Goal: Navigation & Orientation: Find specific page/section

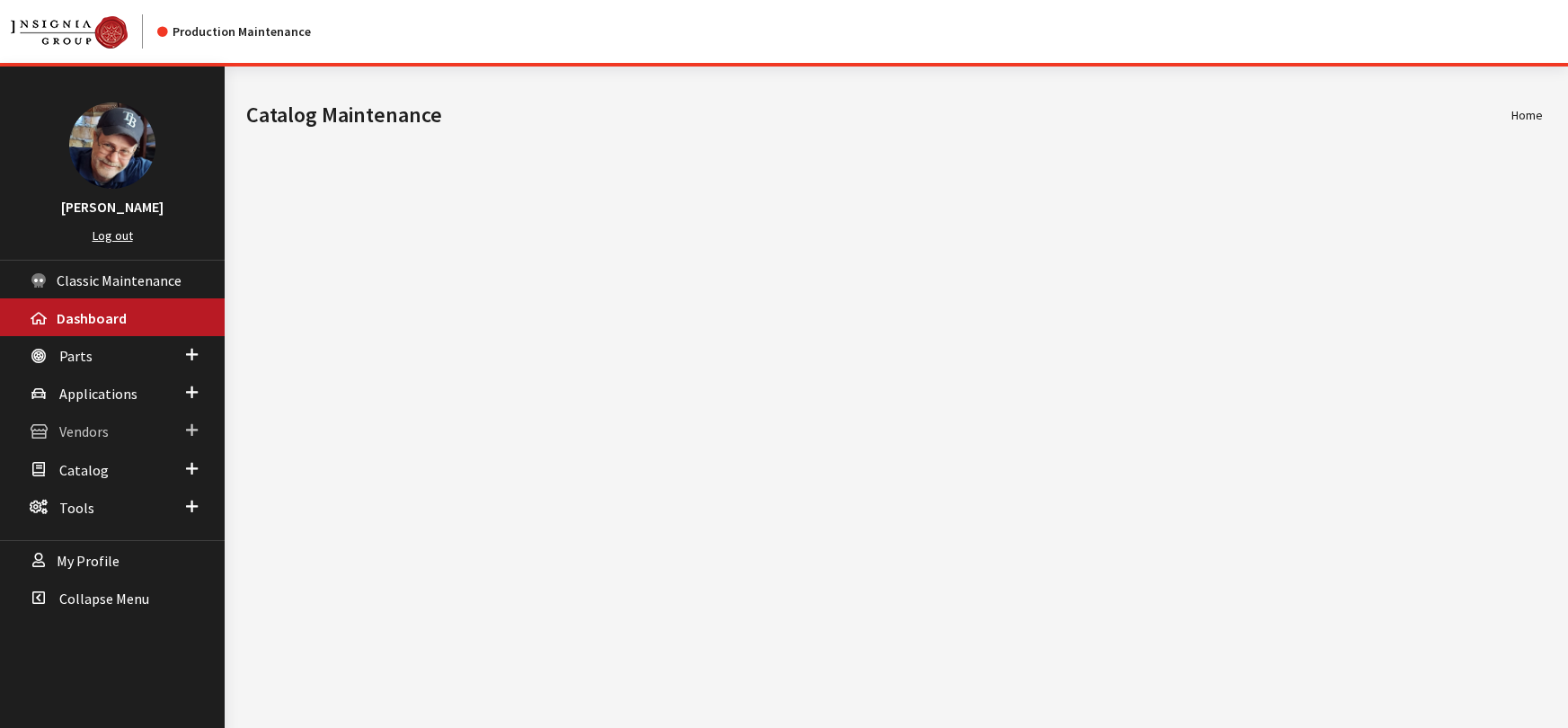
click at [92, 431] on span "Vendors" at bounding box center [84, 432] width 50 height 18
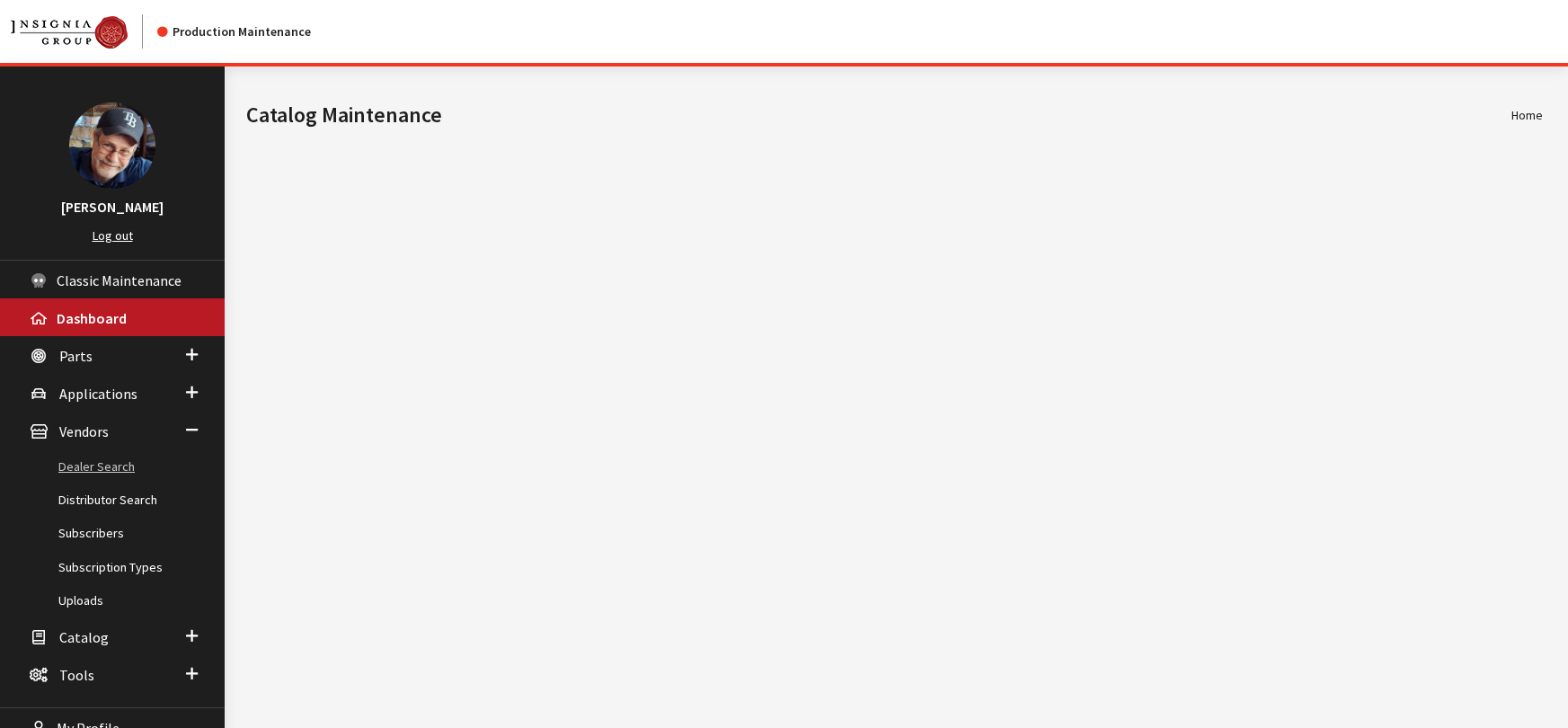
click at [98, 468] on link "Dealer Search" at bounding box center [112, 466] width 224 height 33
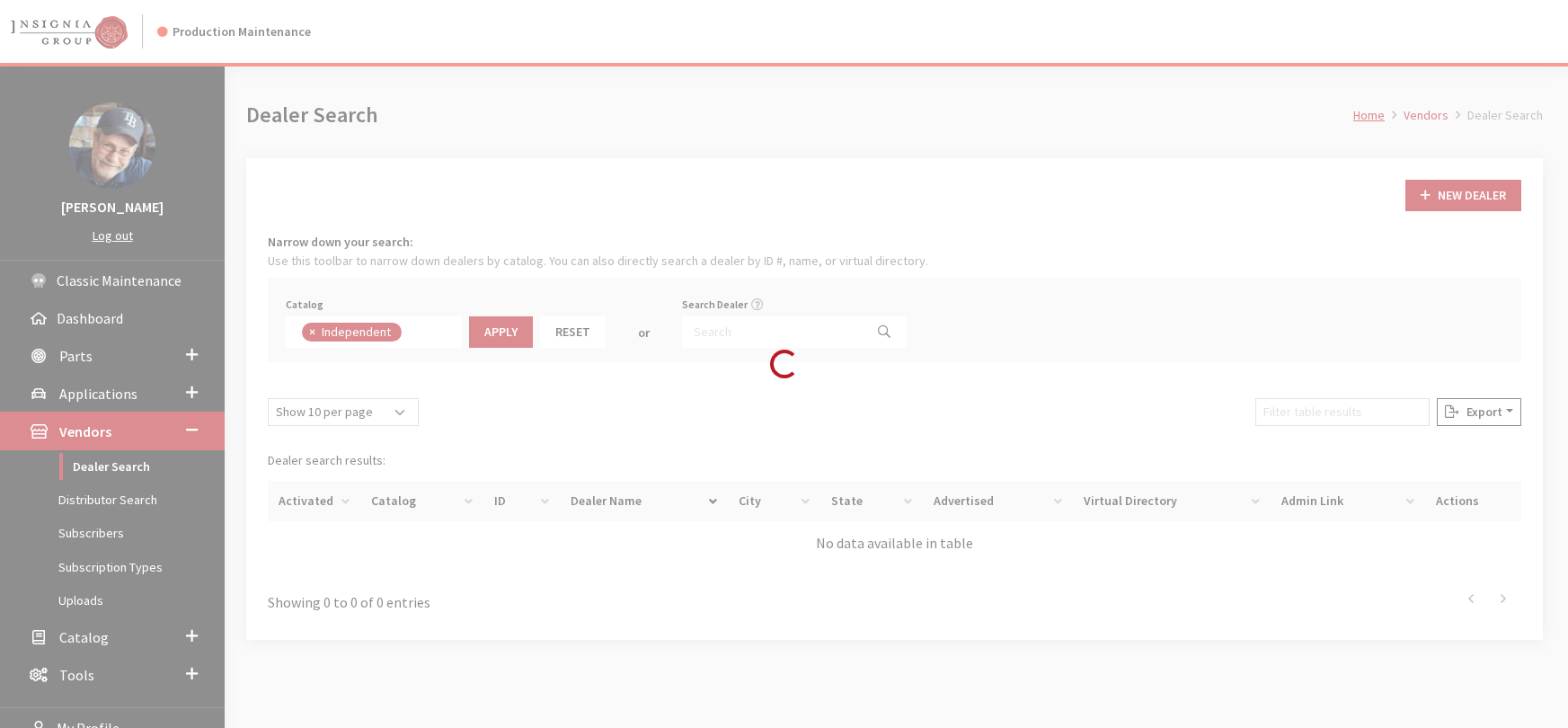
scroll to position [130, 0]
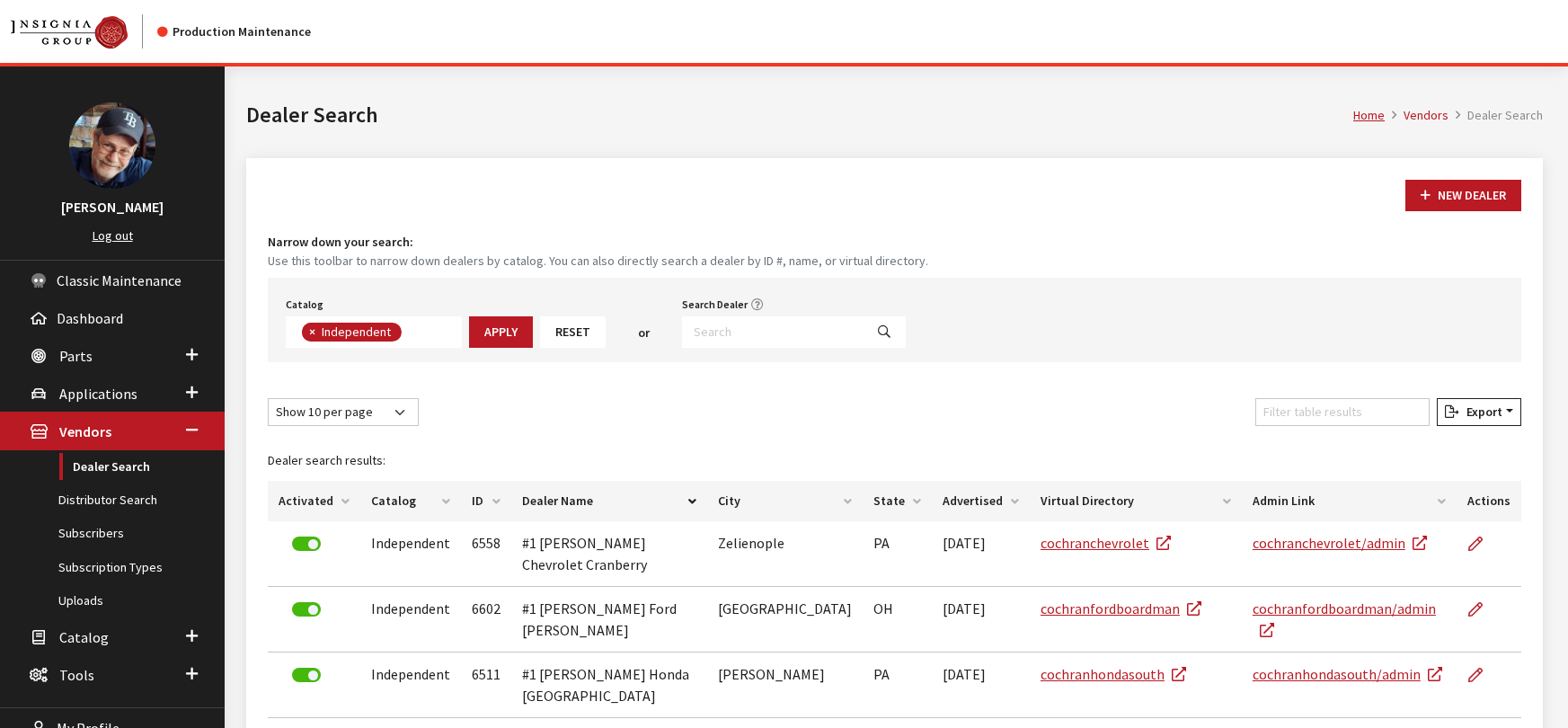
click at [315, 331] on span "×" at bounding box center [312, 331] width 6 height 16
select select
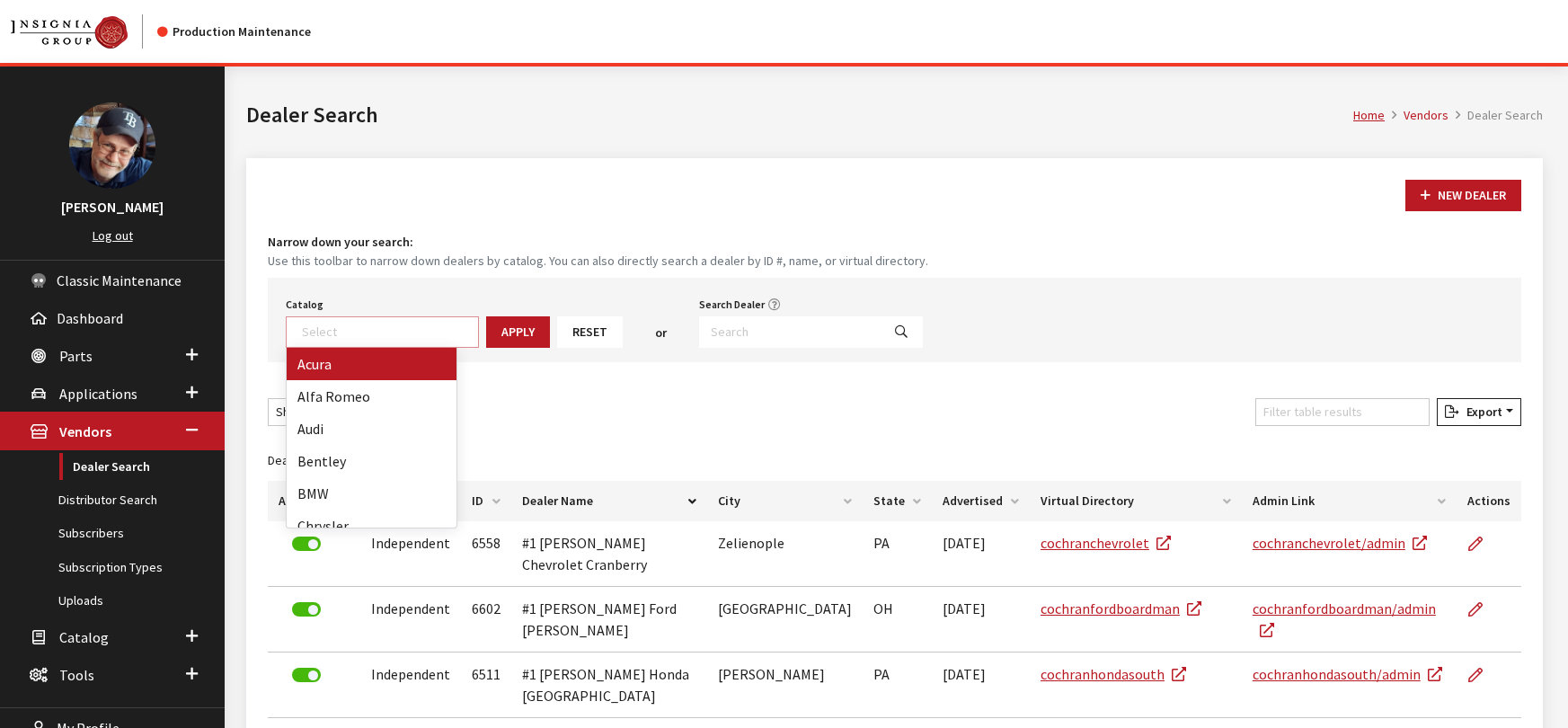
click at [315, 331] on textarea "Search" at bounding box center [390, 331] width 177 height 16
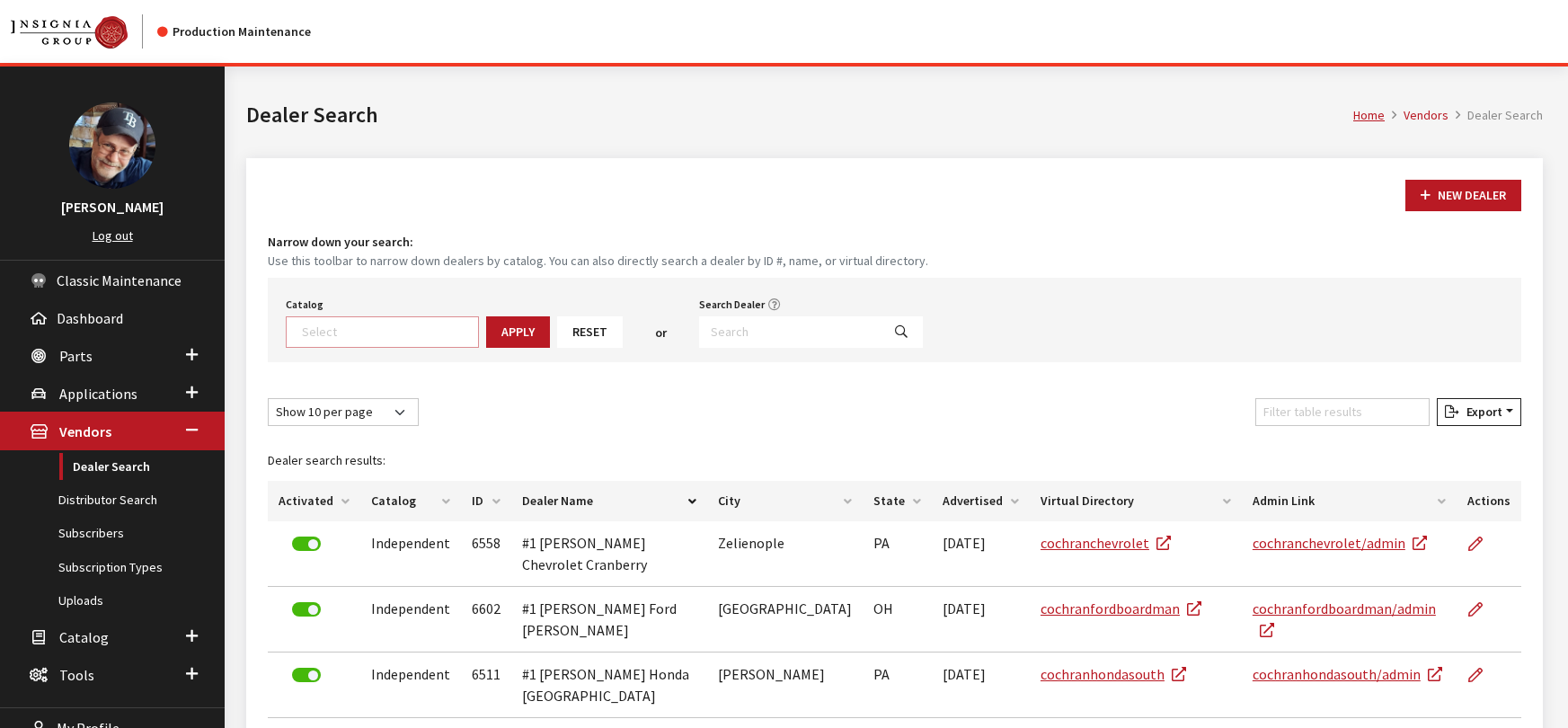
click at [315, 331] on textarea "Search" at bounding box center [390, 331] width 177 height 16
type textarea "ja"
select select "20"
click at [463, 335] on button "Apply" at bounding box center [469, 332] width 64 height 32
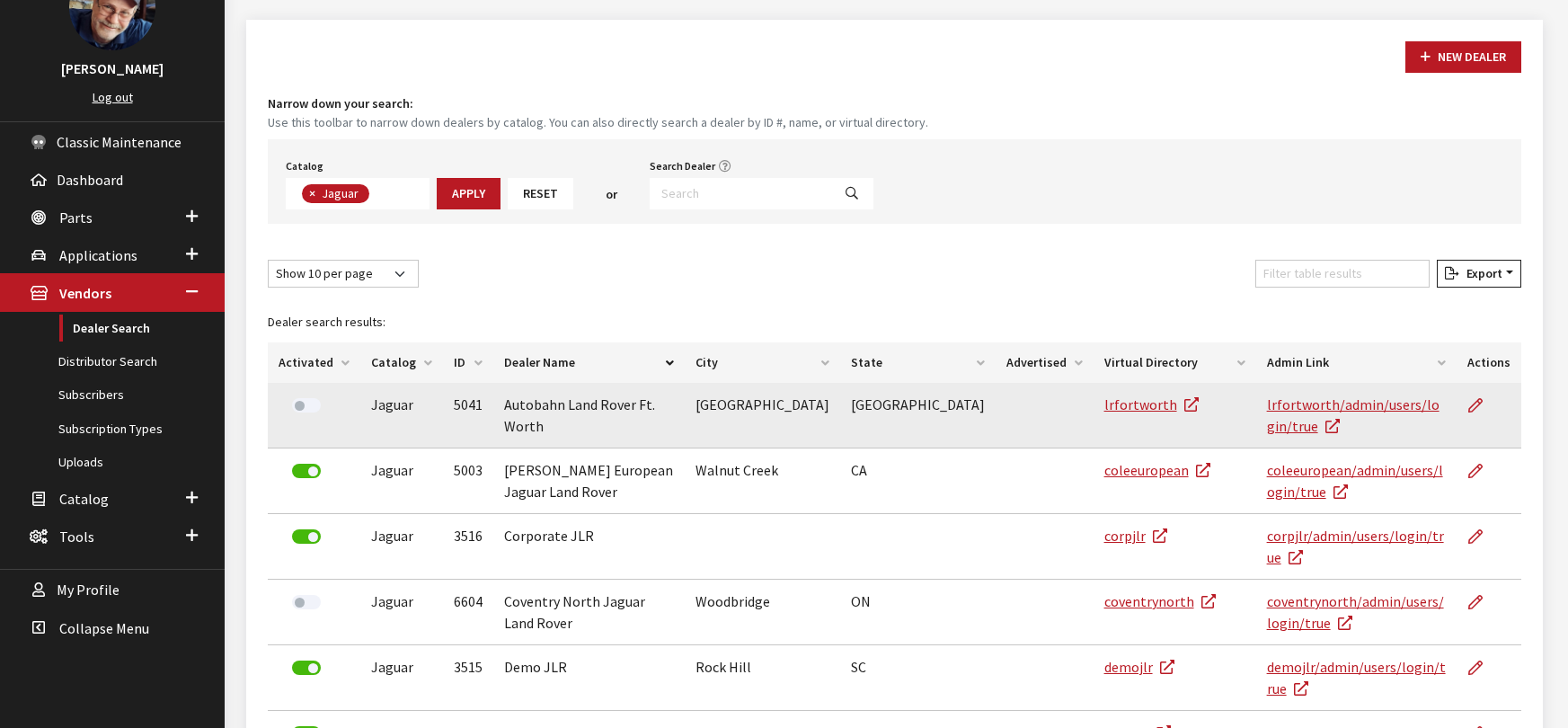
scroll to position [149, 0]
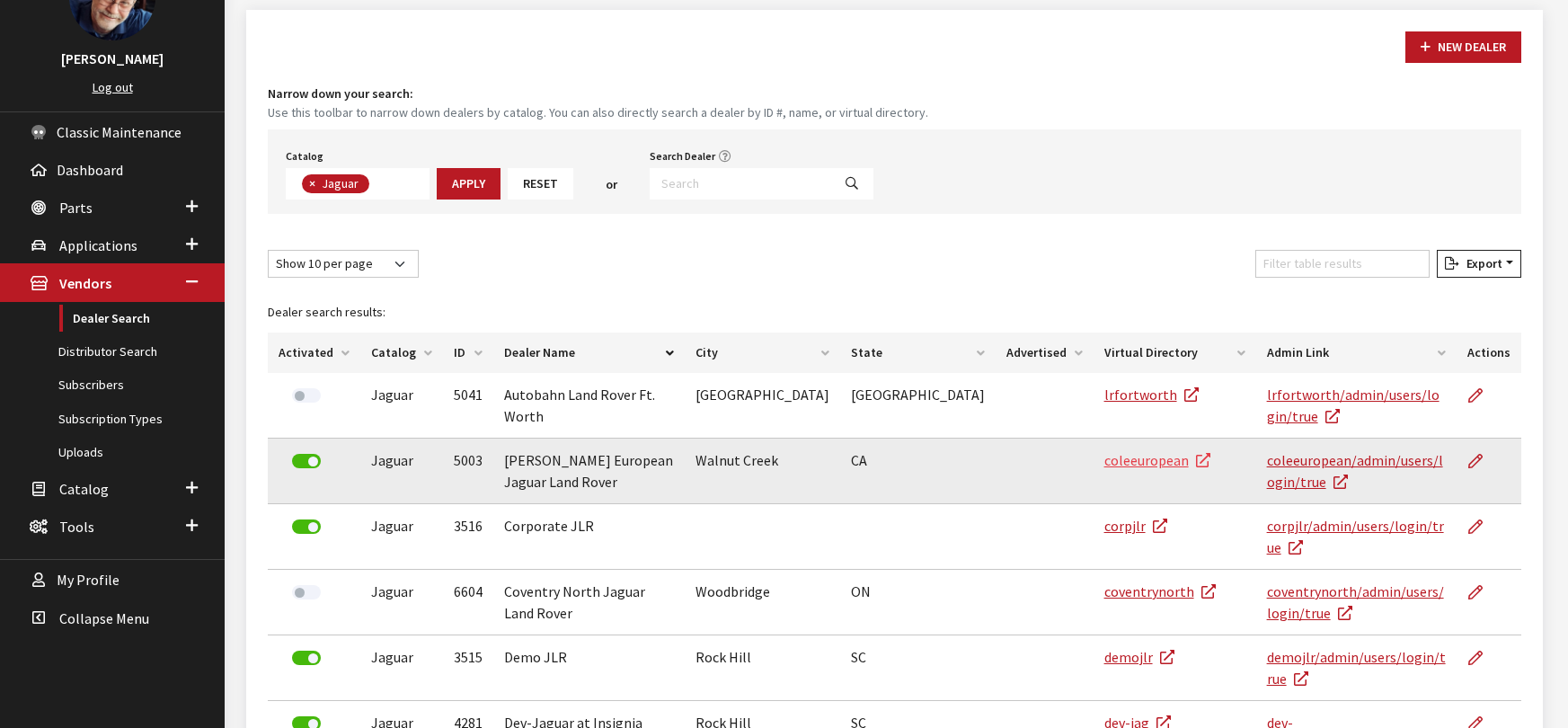
click at [1104, 451] on link "coleeuropean" at bounding box center [1157, 460] width 106 height 18
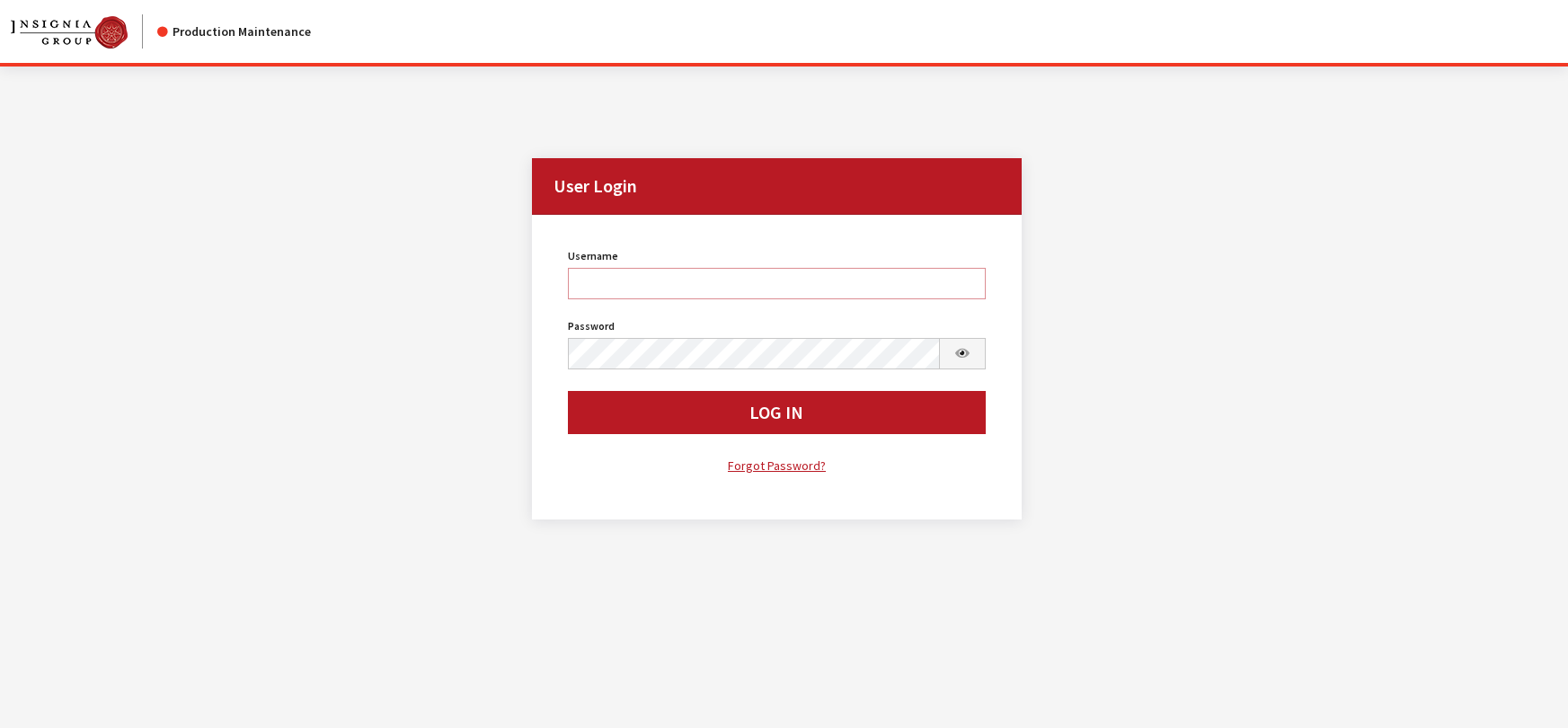
type input "rgoodwin"
click at [346, 132] on div "User Login User Login Username rgoodwin Username is required. Password Password…" at bounding box center [777, 304] width 1532 height 475
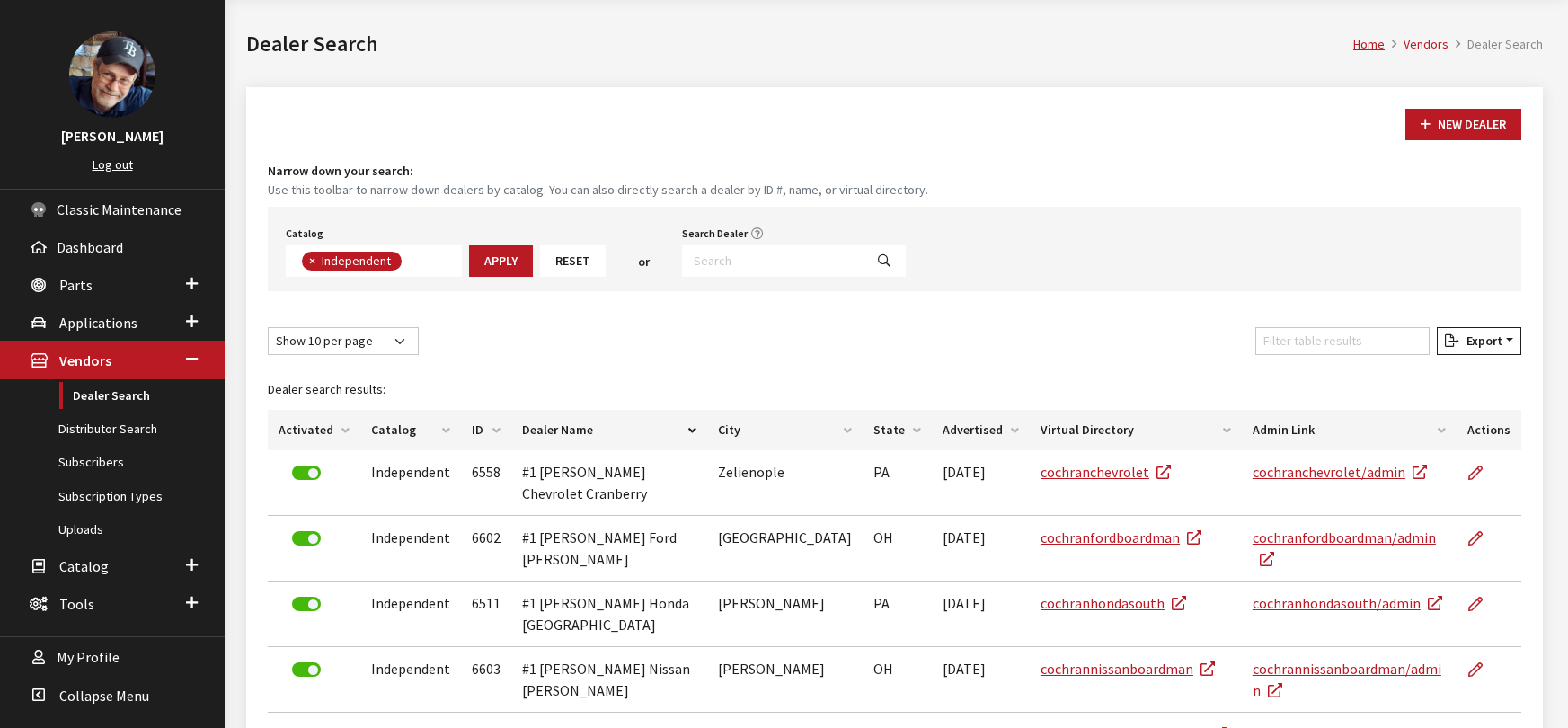
scroll to position [71, 0]
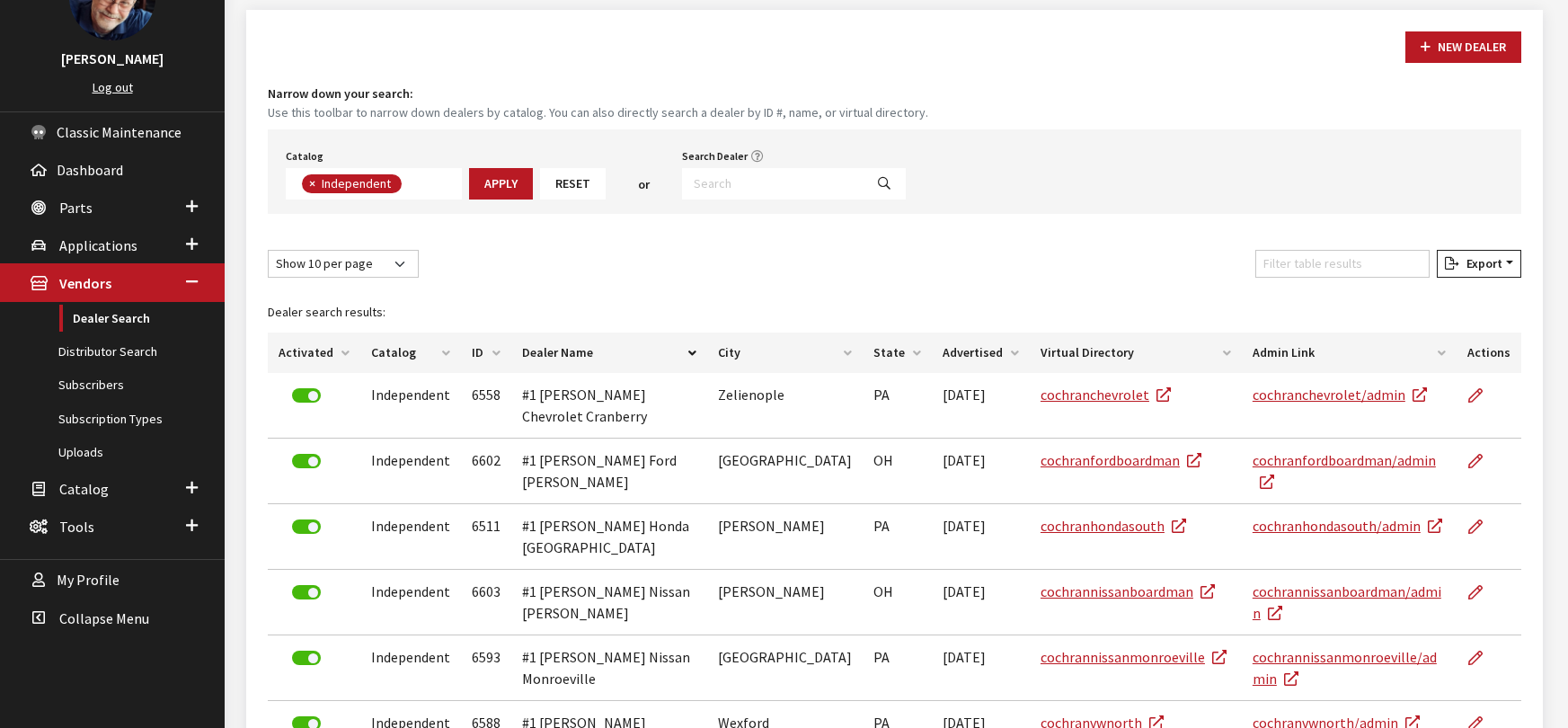
scroll to position [149, 0]
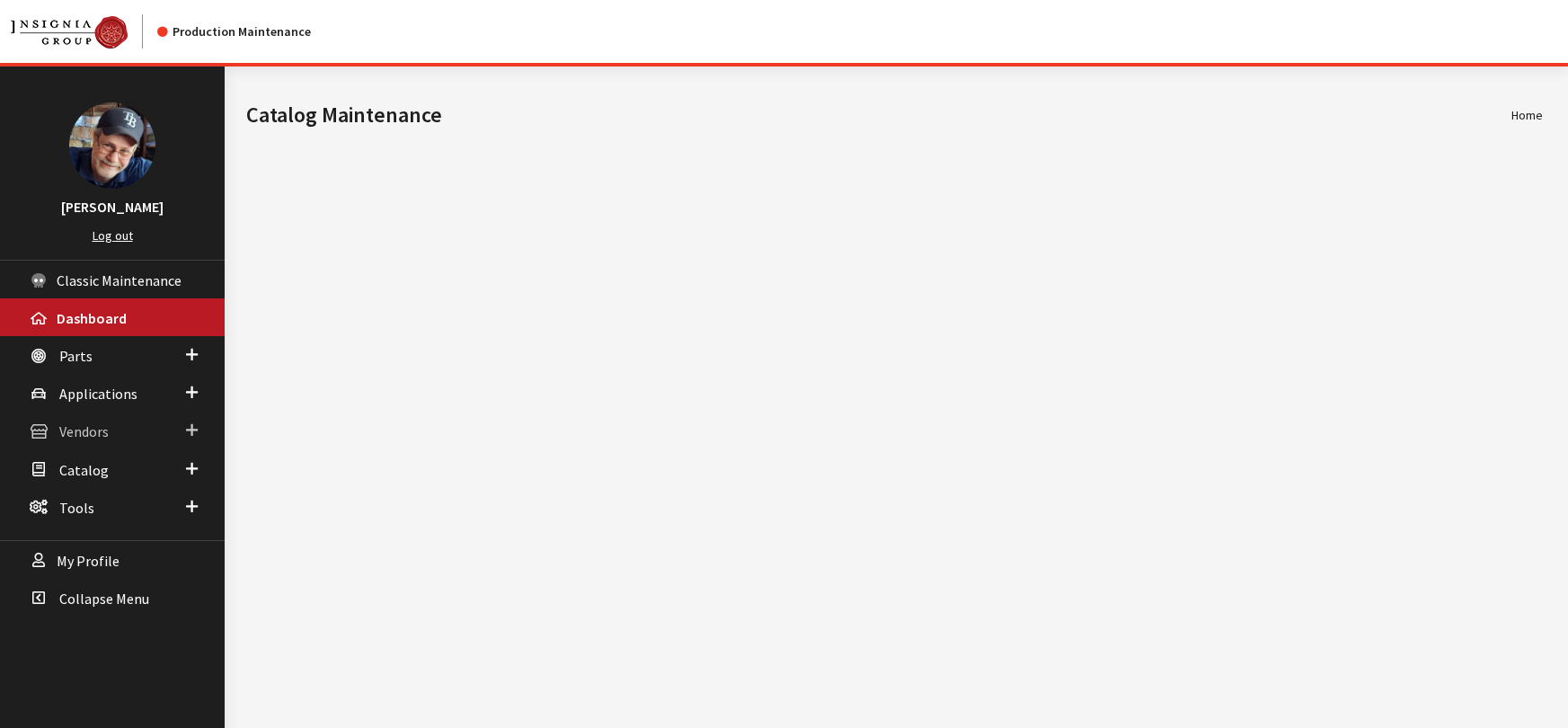
click at [77, 425] on span "Vendors" at bounding box center [84, 432] width 50 height 18
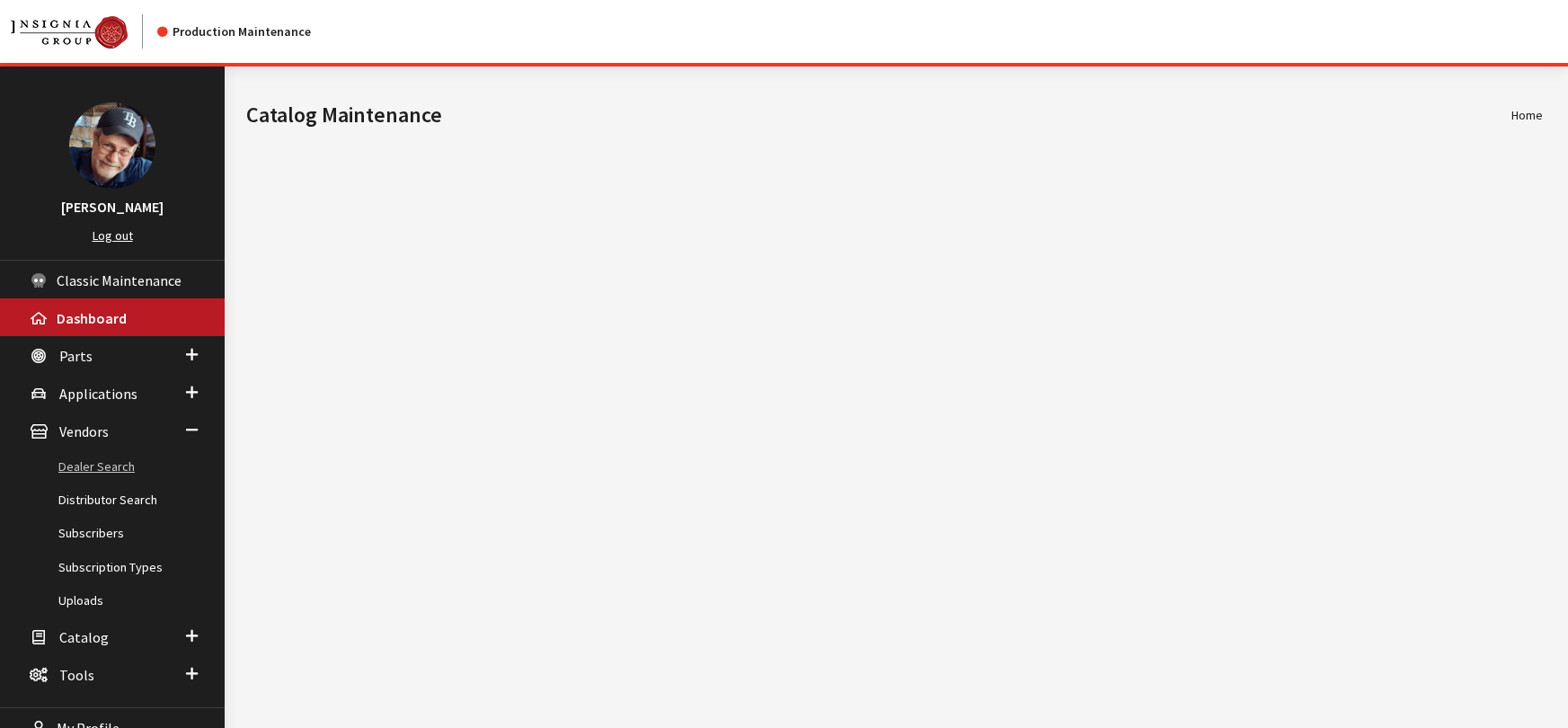
click at [104, 473] on link "Dealer Search" at bounding box center [112, 466] width 224 height 33
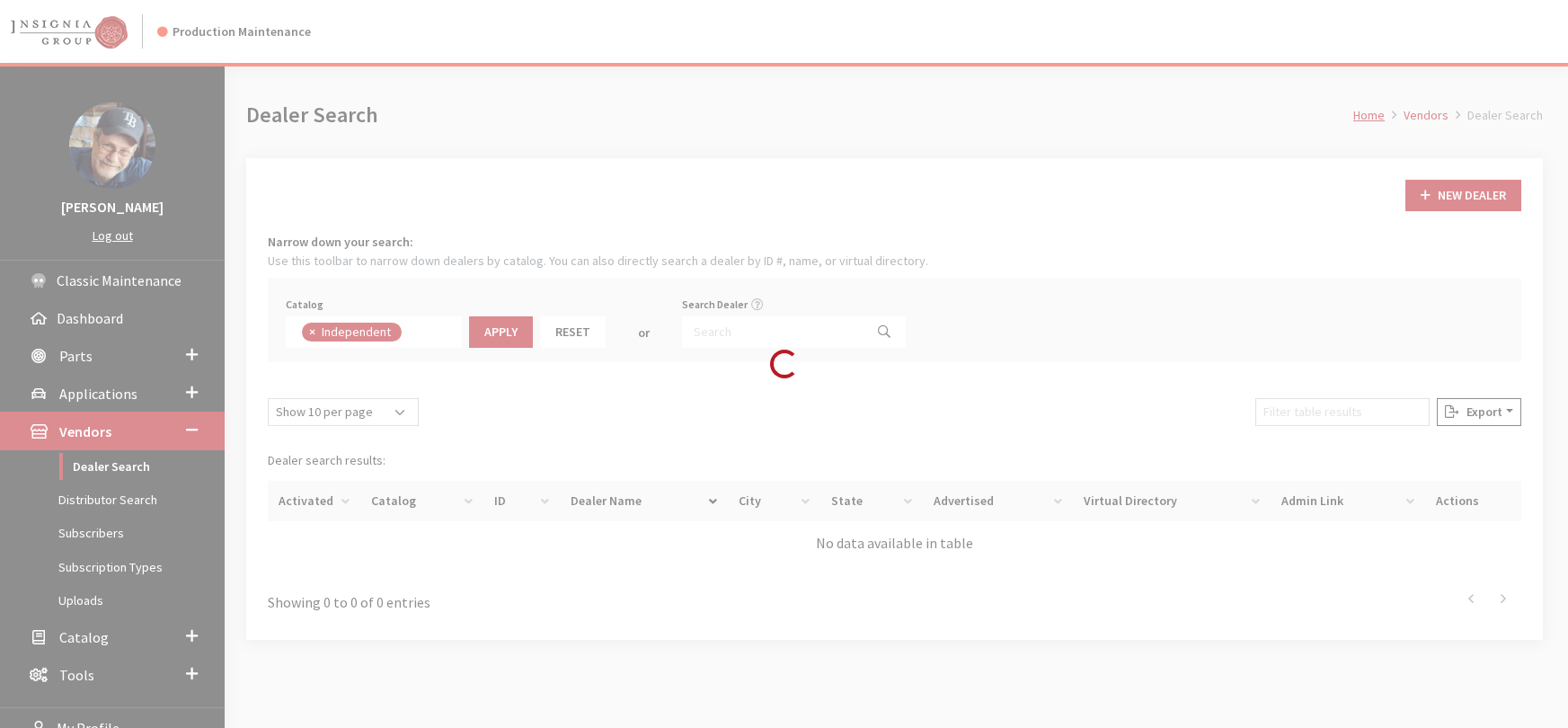
scroll to position [130, 0]
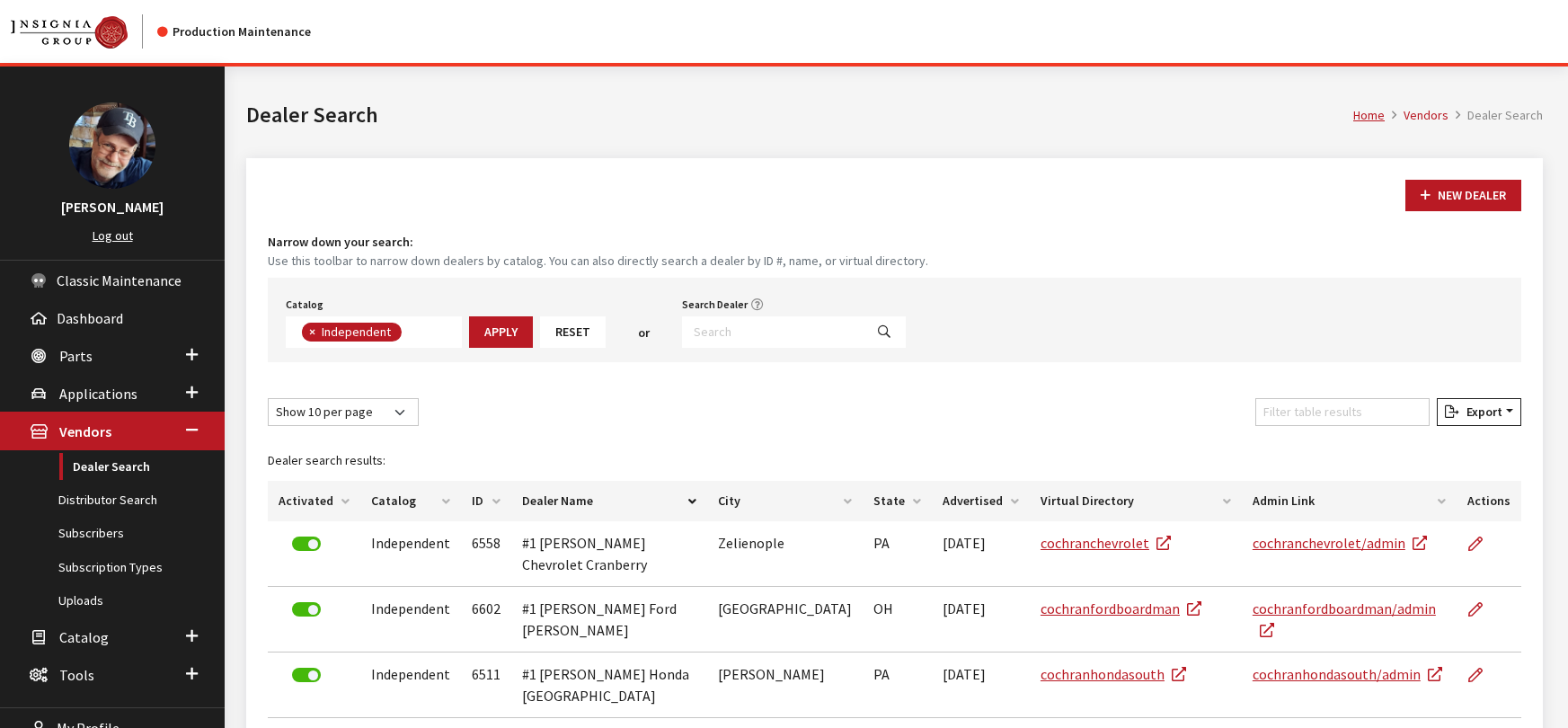
click at [309, 327] on span "×" at bounding box center [312, 331] width 6 height 16
select select
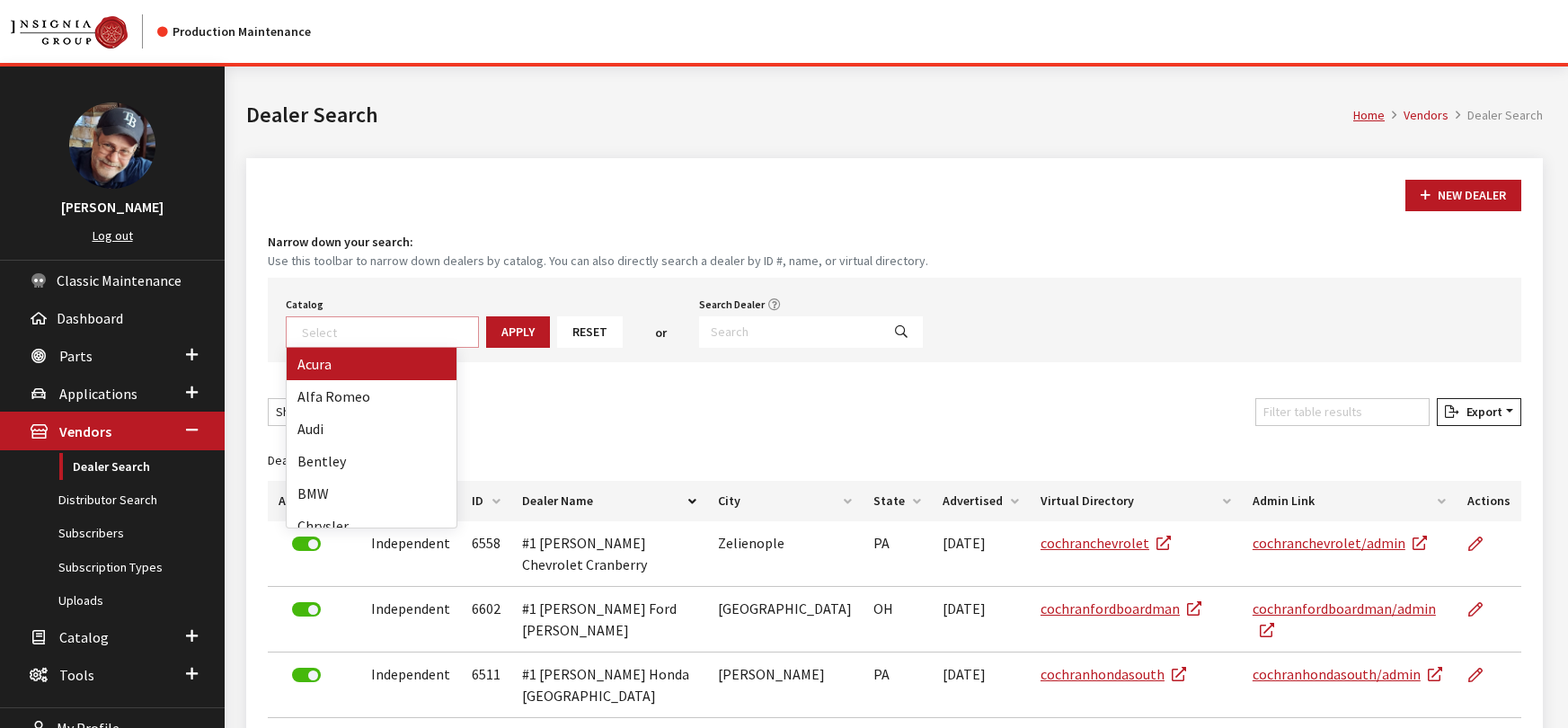
scroll to position [187, 0]
type textarea "jag"
select select "20"
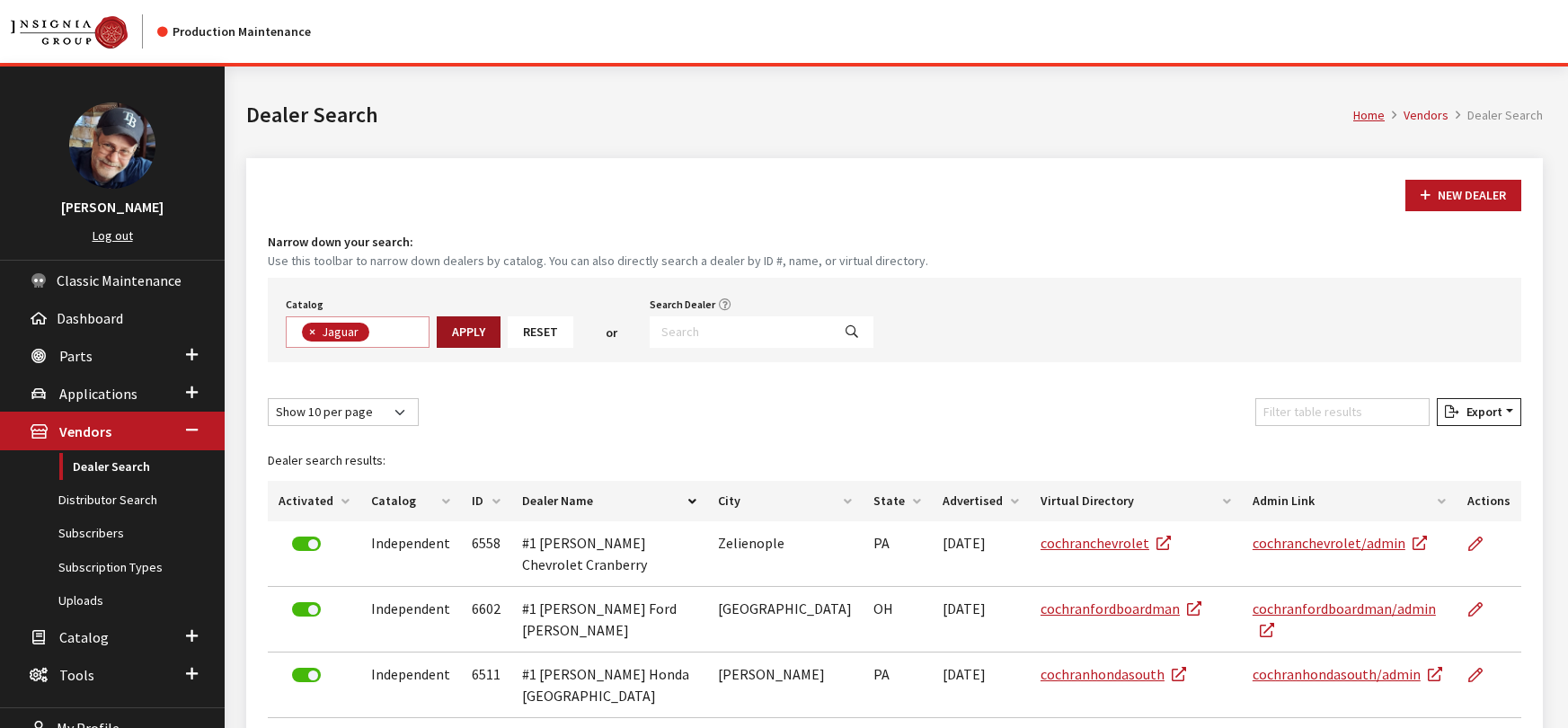
click at [467, 333] on button "Apply" at bounding box center [469, 332] width 64 height 32
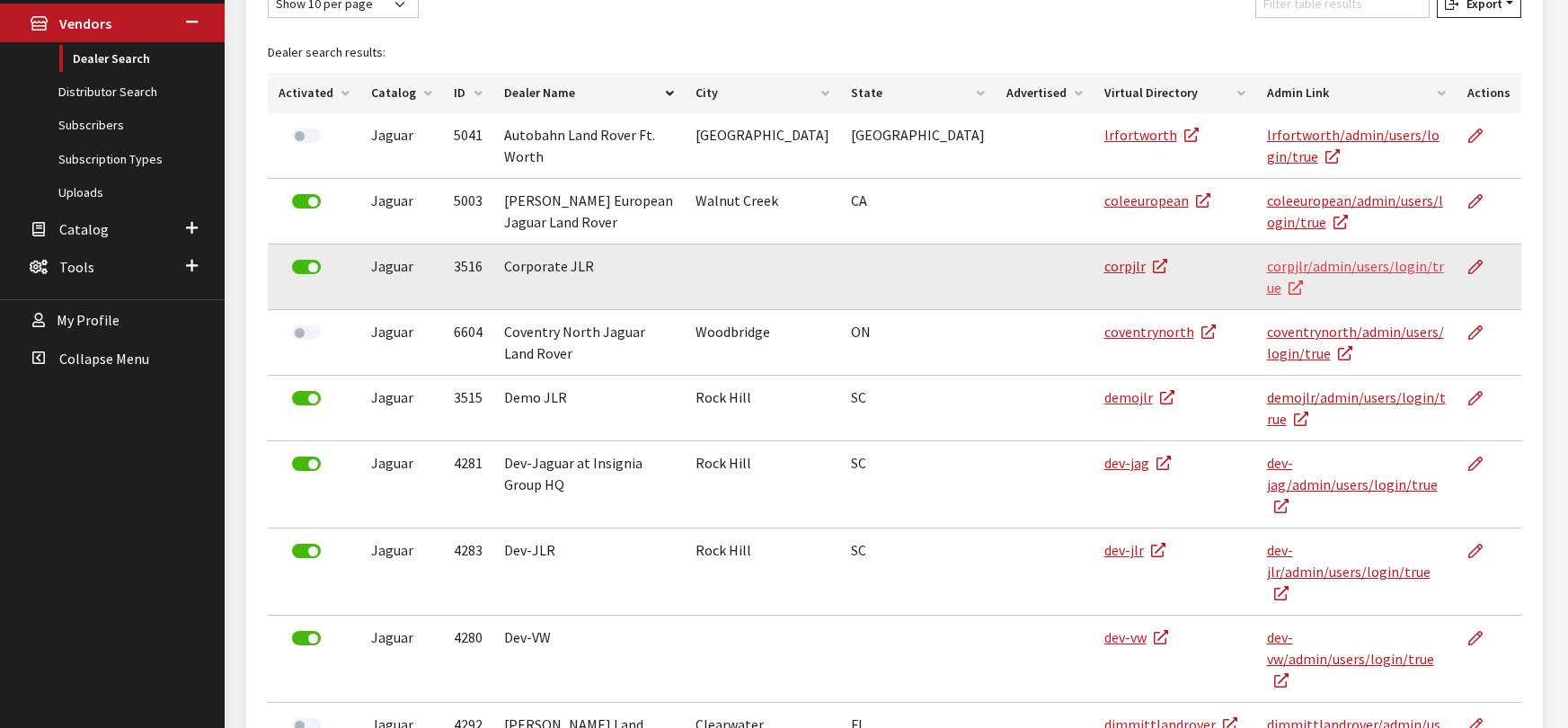
scroll to position [447, 0]
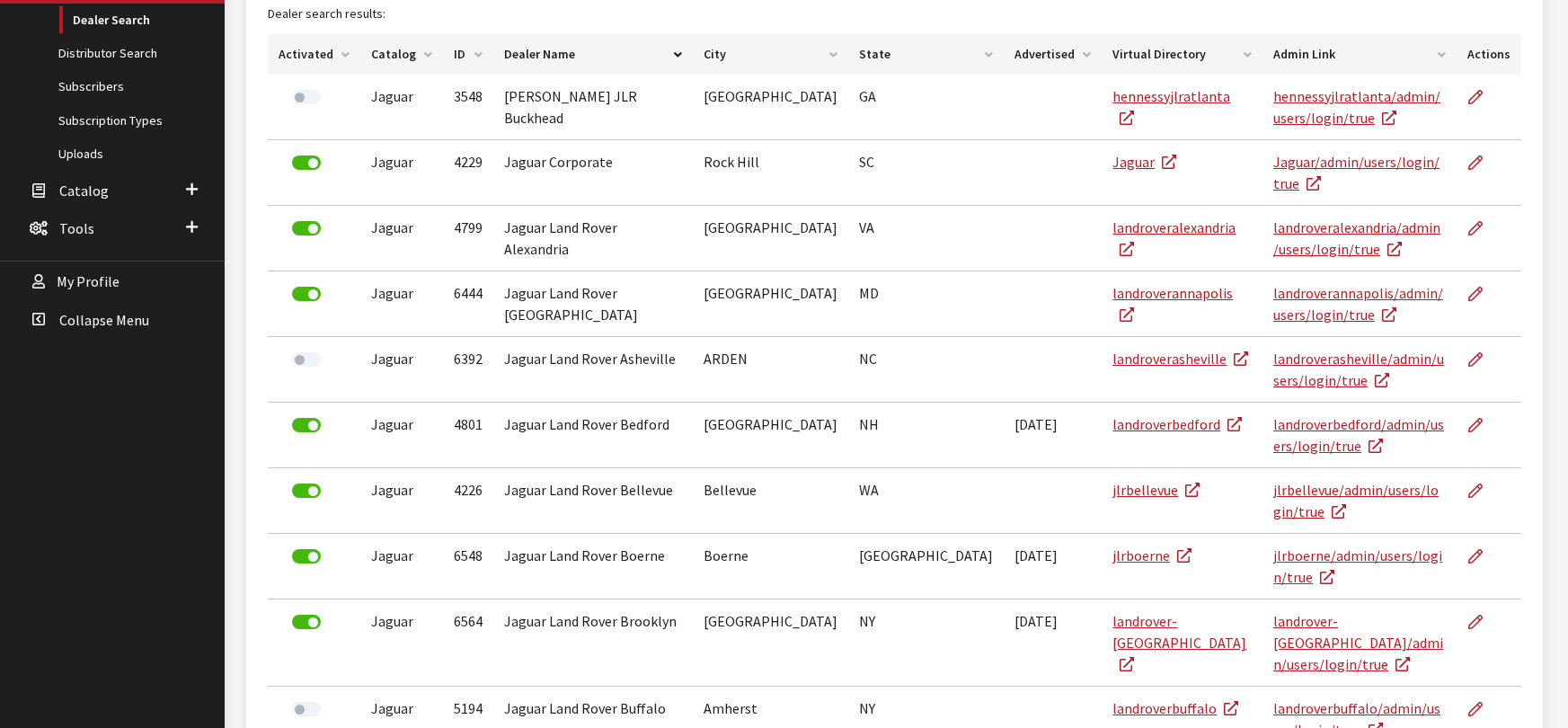
scroll to position [449, 0]
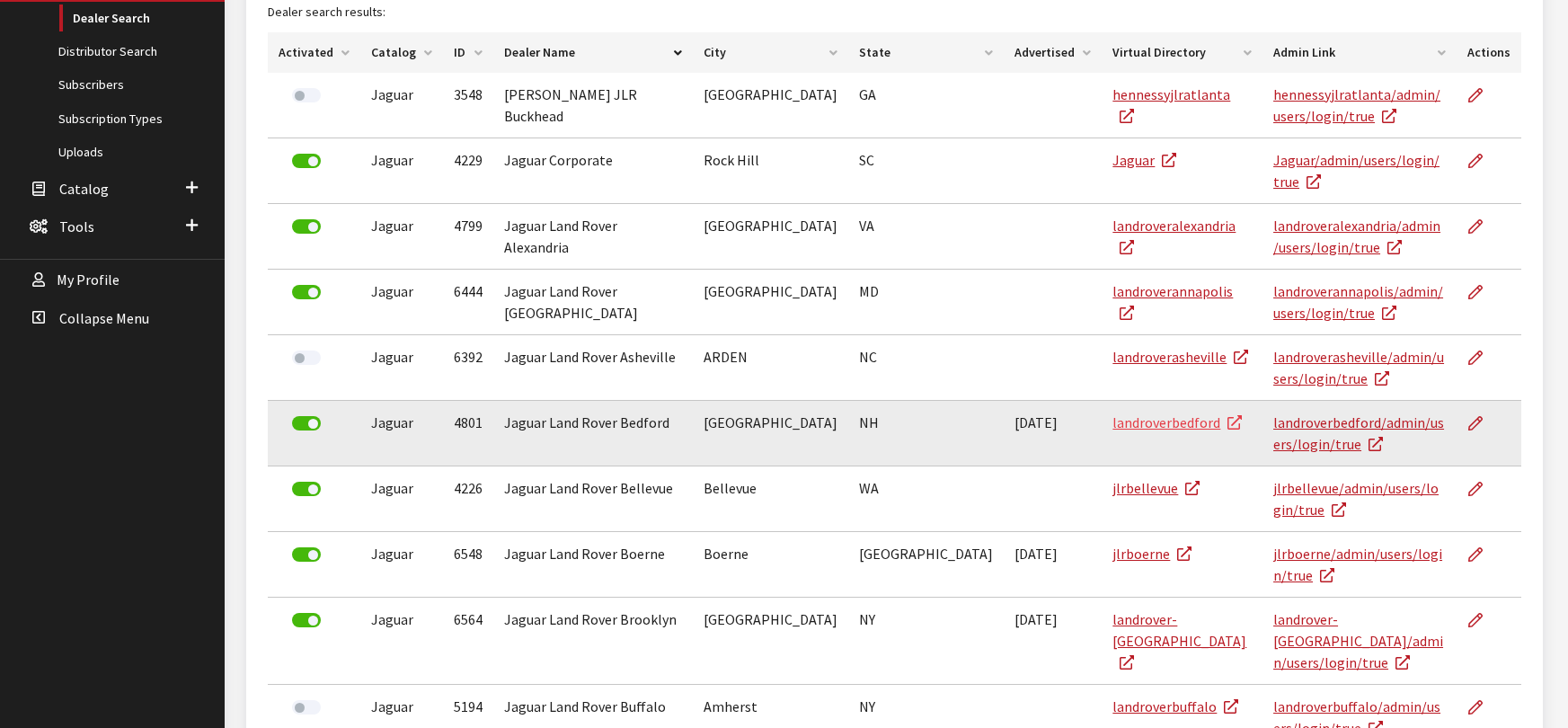
click at [1112, 413] on link "landroverbedford" at bounding box center [1177, 422] width 130 height 18
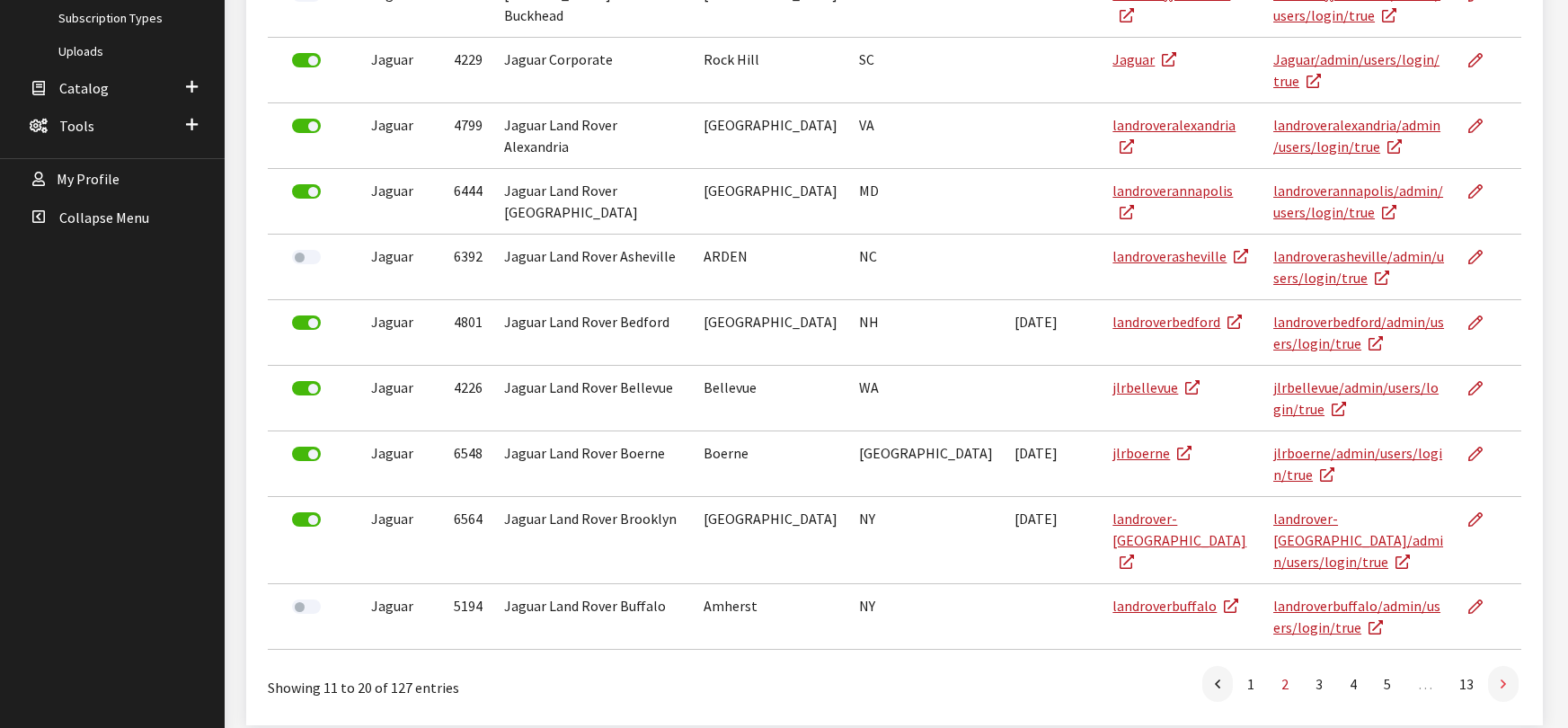
click at [1511, 666] on link at bounding box center [1503, 684] width 31 height 36
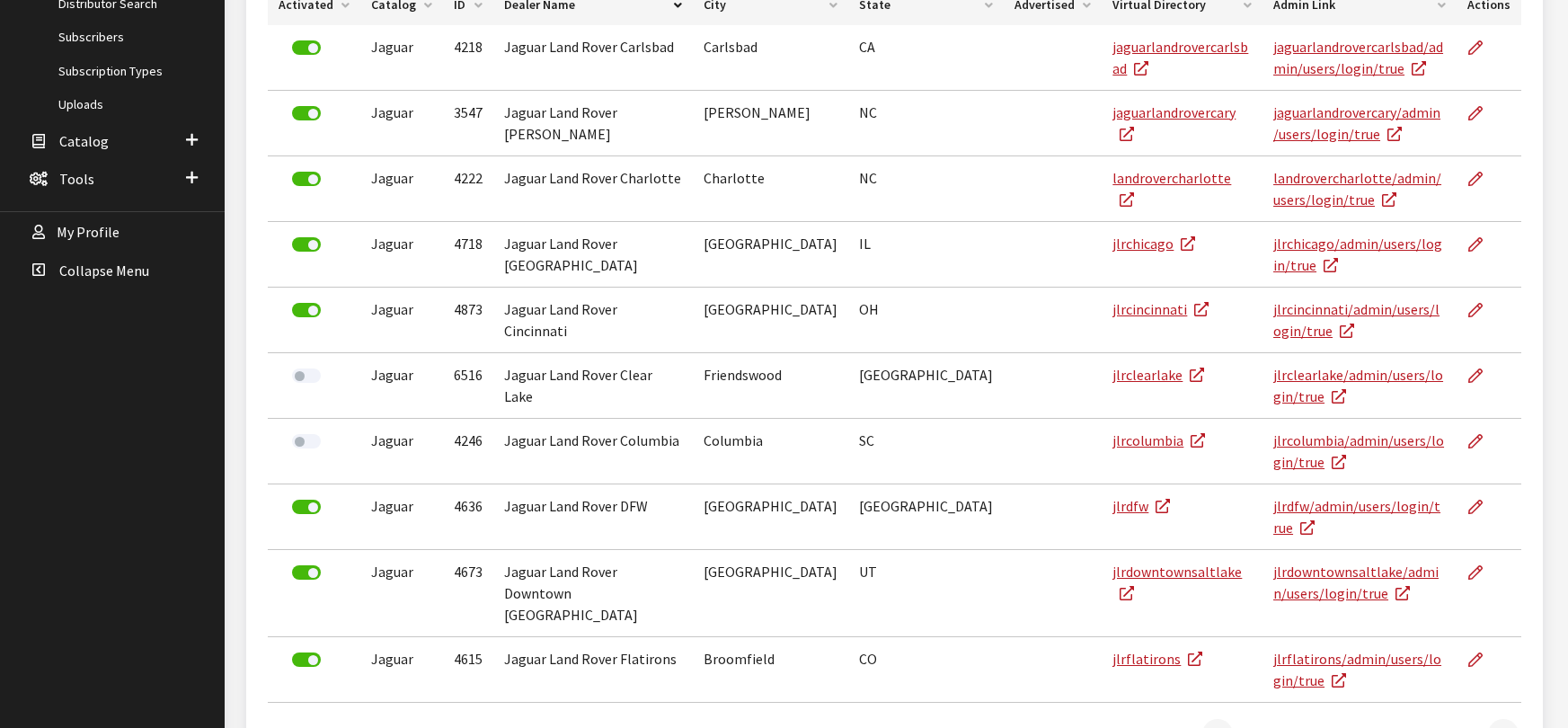
click at [1511, 719] on link at bounding box center [1503, 737] width 31 height 36
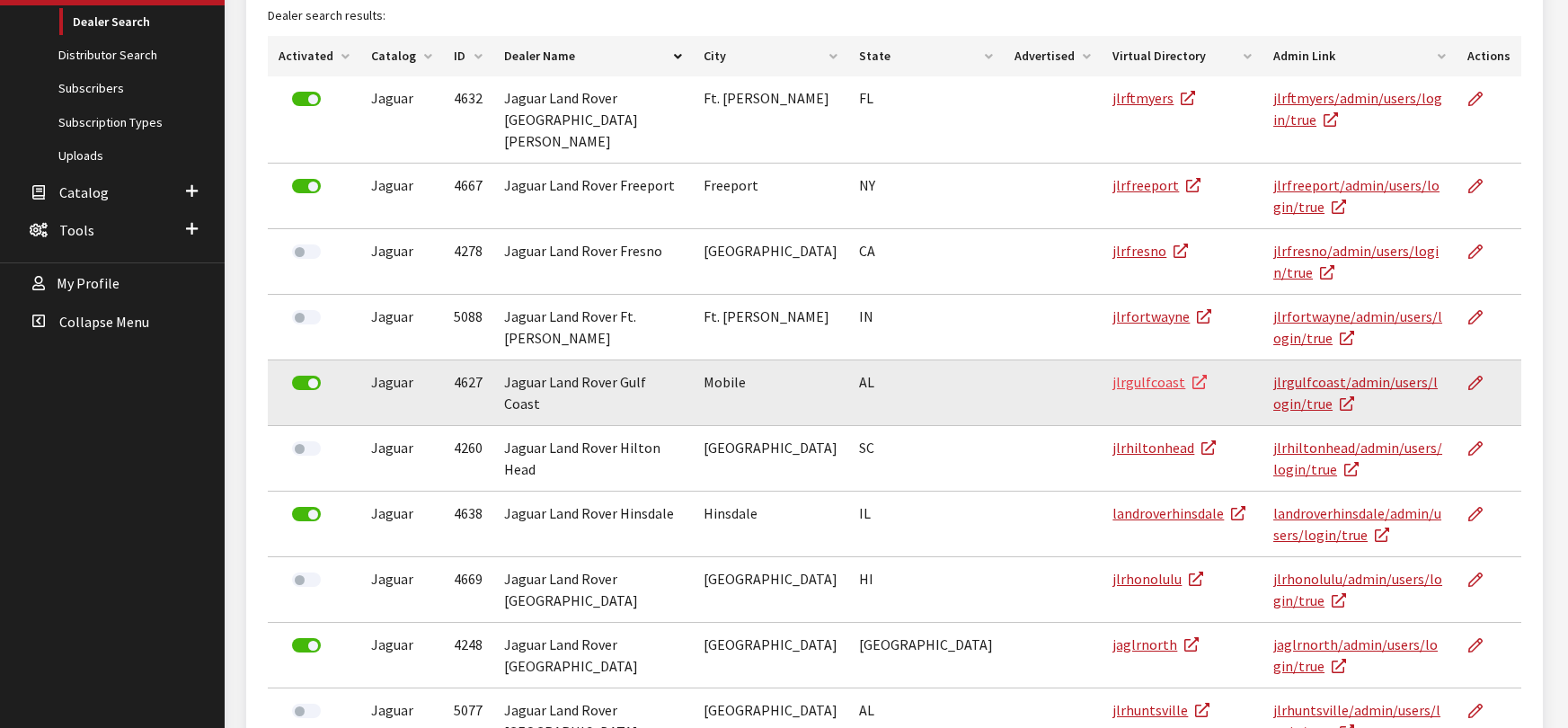
click at [1112, 373] on link "jlrgulfcoast" at bounding box center [1159, 382] width 95 height 18
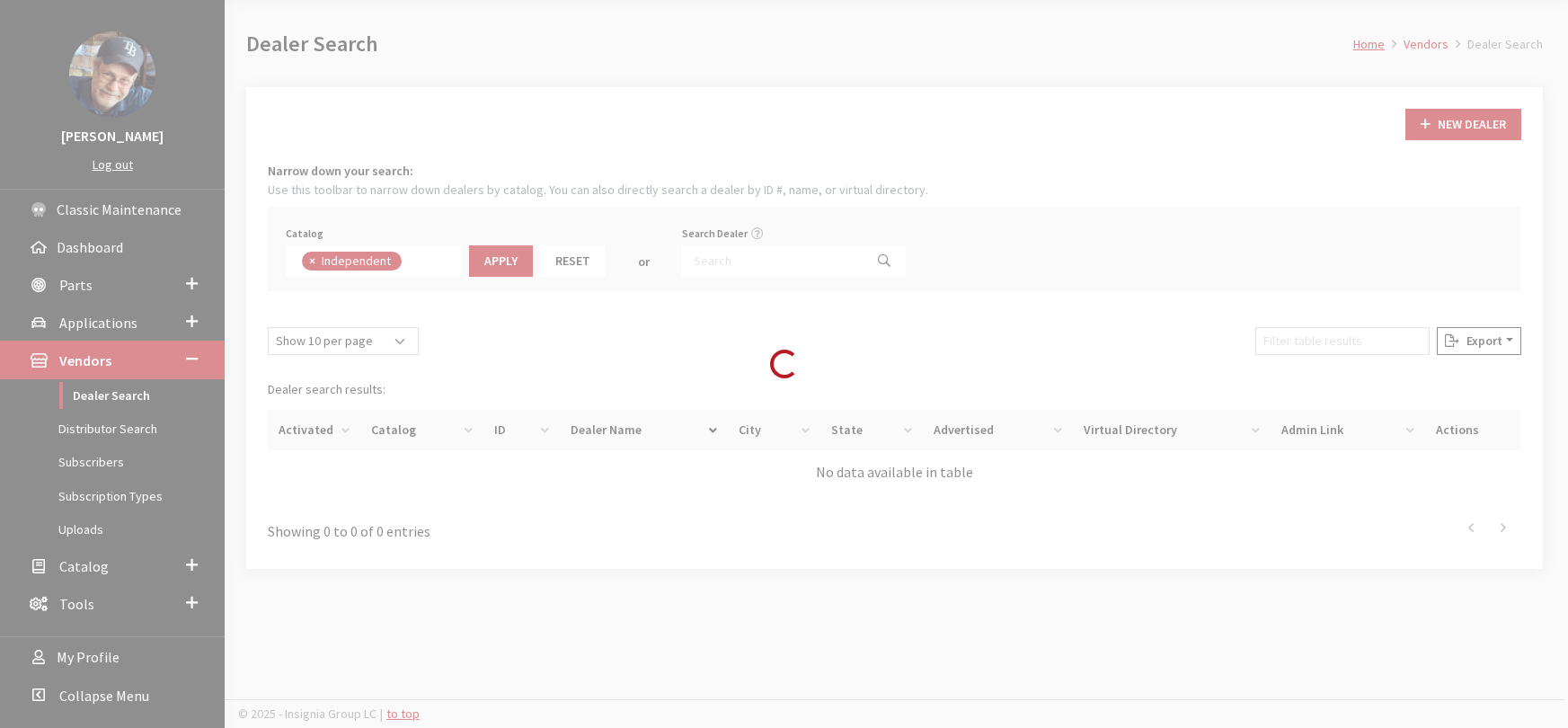
scroll to position [130, 0]
